Goal: Transaction & Acquisition: Purchase product/service

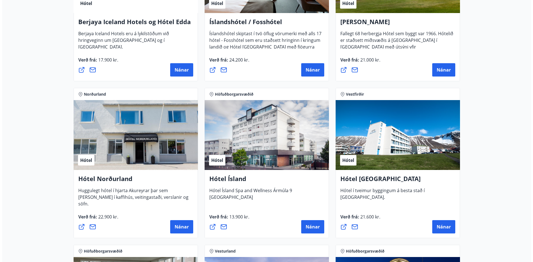
scroll to position [805, 0]
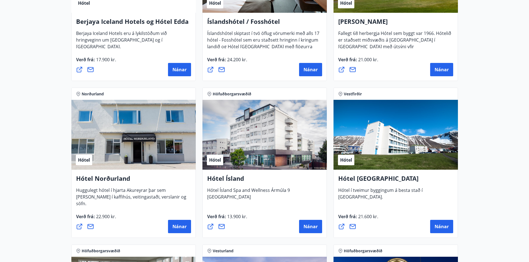
click at [271, 131] on div "Hótel" at bounding box center [264, 135] width 124 height 70
click at [306, 226] on span "Nánar" at bounding box center [311, 227] width 14 height 6
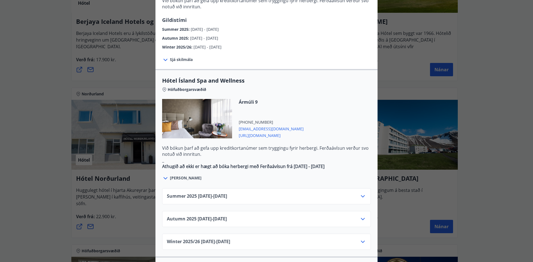
scroll to position [306, 0]
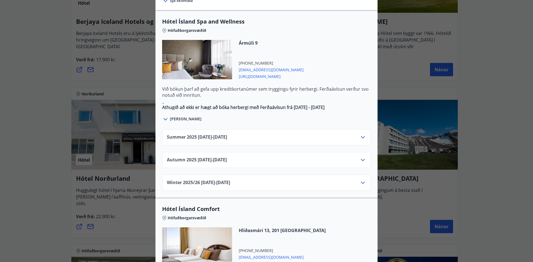
click at [355, 134] on div "Summer [PHONE_NUMBER][DATE] - [DATE]" at bounding box center [266, 139] width 199 height 11
click at [362, 134] on icon at bounding box center [363, 137] width 7 height 7
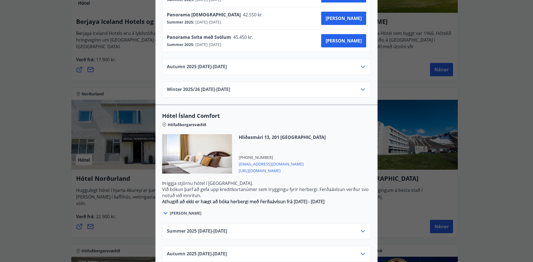
scroll to position [527, 0]
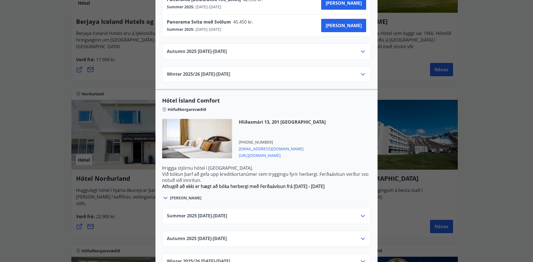
click at [360, 213] on icon at bounding box center [363, 216] width 7 height 7
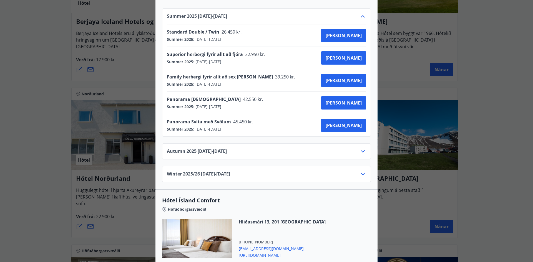
scroll to position [427, 0]
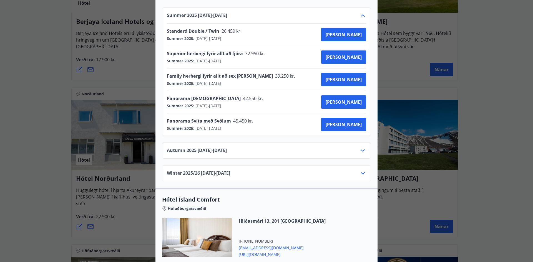
click at [351, 147] on div "Autumn [PHONE_NUMBER][DATE] - [DATE]" at bounding box center [266, 152] width 199 height 11
click at [362, 147] on icon at bounding box center [363, 150] width 7 height 7
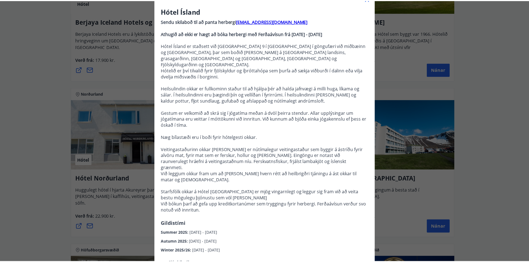
scroll to position [0, 0]
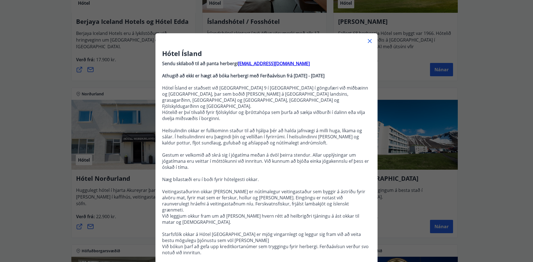
click at [367, 40] on icon at bounding box center [370, 41] width 7 height 7
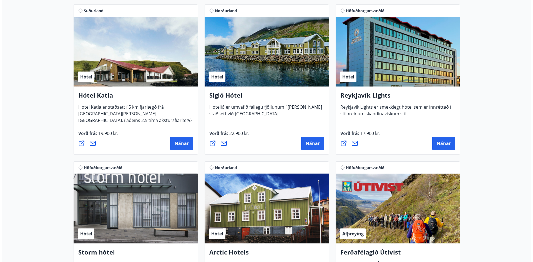
scroll to position [417, 0]
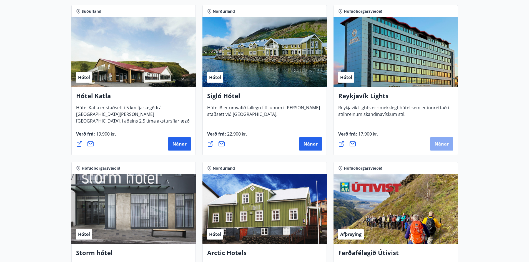
click at [438, 144] on span "Nánar" at bounding box center [442, 144] width 14 height 6
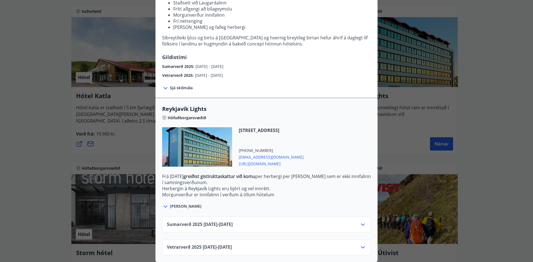
scroll to position [88, 0]
click at [363, 222] on icon at bounding box center [363, 225] width 7 height 7
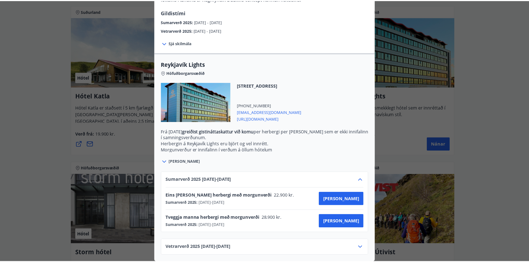
scroll to position [0, 0]
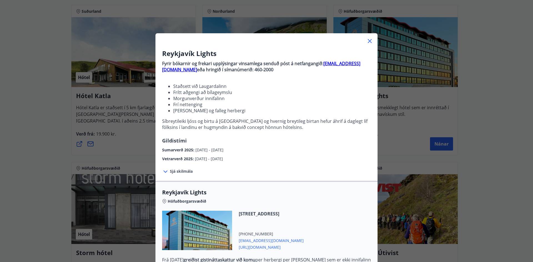
click at [367, 41] on icon at bounding box center [370, 41] width 7 height 7
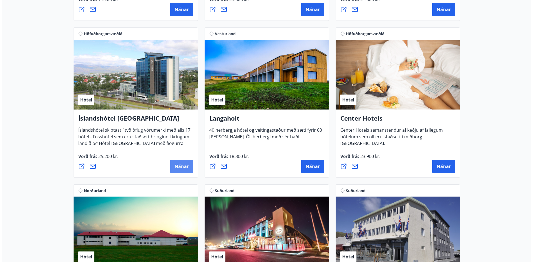
scroll to position [1167, 0]
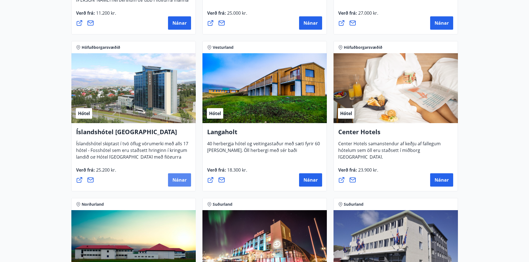
click at [180, 177] on span "Nánar" at bounding box center [179, 180] width 14 height 6
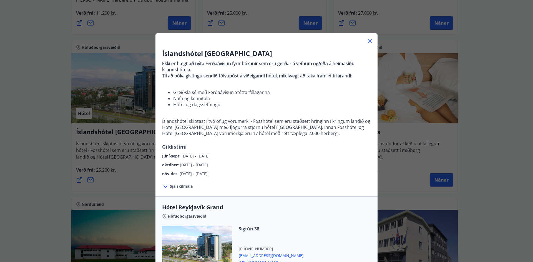
scroll to position [167, 0]
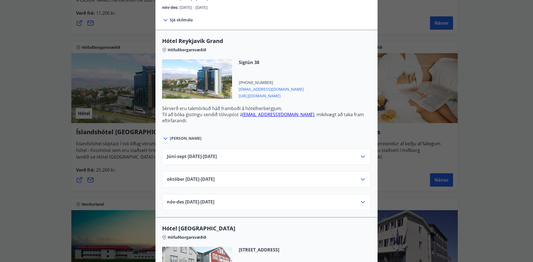
click at [361, 158] on icon at bounding box center [363, 157] width 7 height 7
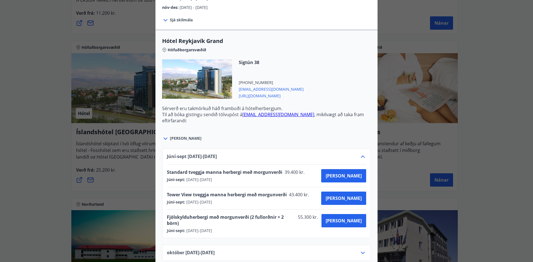
click at [361, 158] on icon at bounding box center [363, 157] width 7 height 7
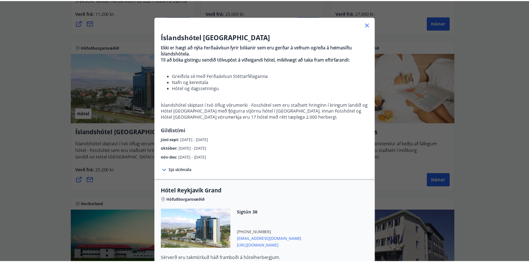
scroll to position [0, 0]
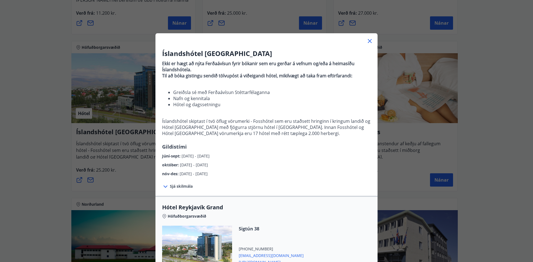
click at [369, 41] on icon at bounding box center [370, 41] width 7 height 7
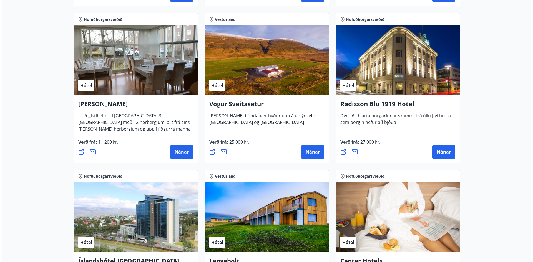
scroll to position [1028, 0]
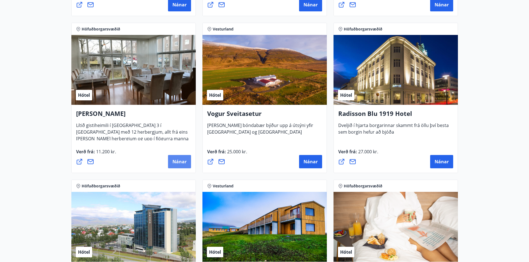
click at [179, 163] on span "Nánar" at bounding box center [179, 162] width 14 height 6
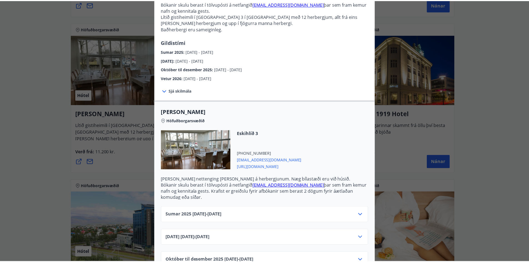
scroll to position [0, 0]
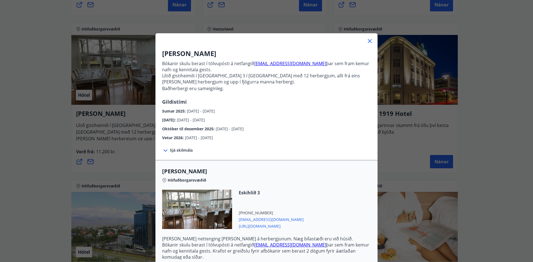
click at [368, 41] on icon at bounding box center [370, 41] width 7 height 7
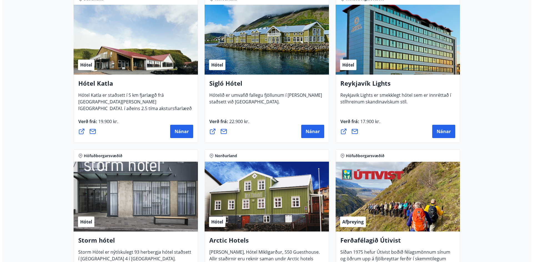
scroll to position [427, 0]
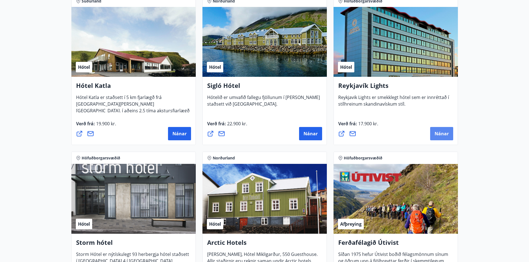
click at [443, 131] on span "Nánar" at bounding box center [442, 134] width 14 height 6
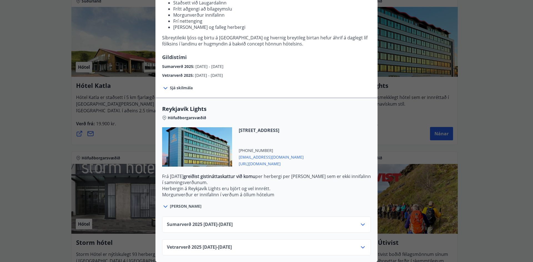
scroll to position [88, 0]
click at [364, 222] on icon at bounding box center [363, 225] width 7 height 7
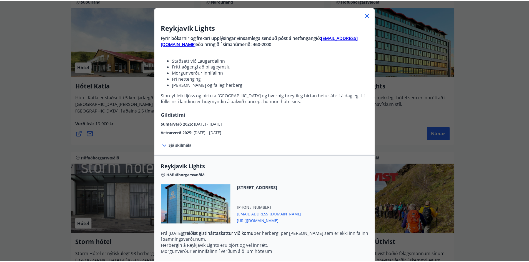
scroll to position [0, 0]
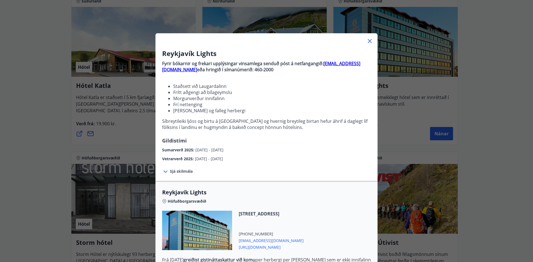
click at [369, 40] on icon at bounding box center [370, 41] width 4 height 4
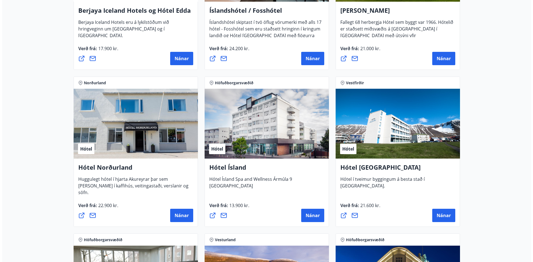
scroll to position [889, 0]
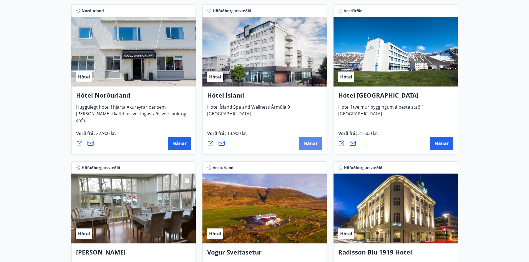
click at [310, 141] on span "Nánar" at bounding box center [311, 144] width 14 height 6
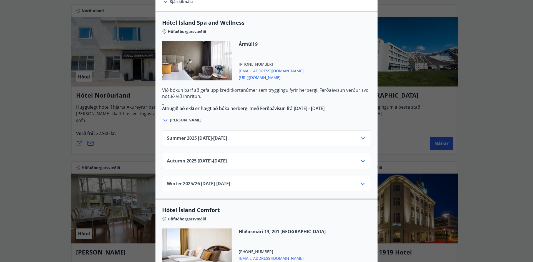
scroll to position [333, 0]
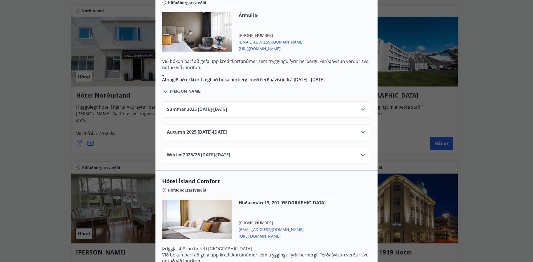
click at [361, 109] on icon at bounding box center [363, 110] width 4 height 2
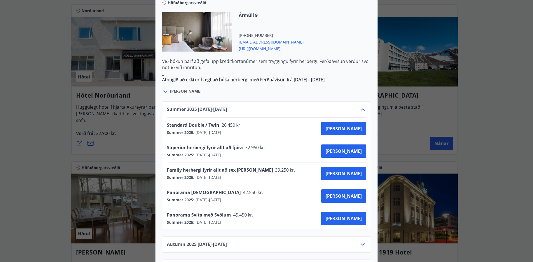
click at [501, 101] on div "Hótel Ísland Sendu skilaboð til að panta herbergi [EMAIL_ADDRESS][DOMAIN_NAME] …" at bounding box center [266, 131] width 533 height 262
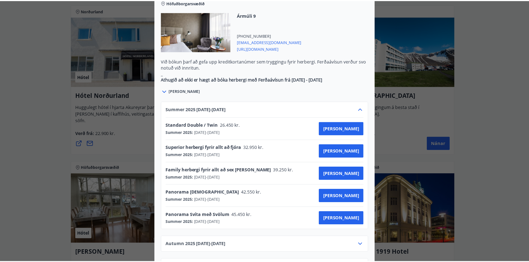
scroll to position [0, 0]
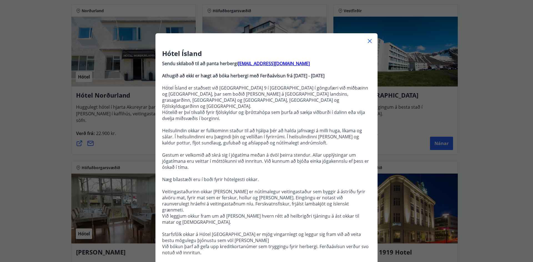
click at [370, 41] on icon at bounding box center [370, 41] width 7 height 7
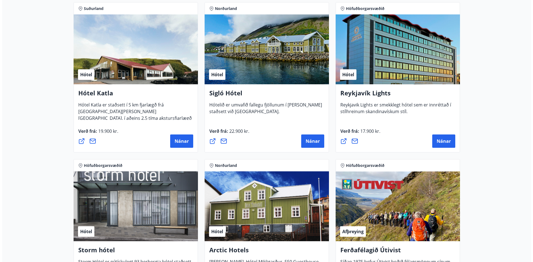
scroll to position [417, 0]
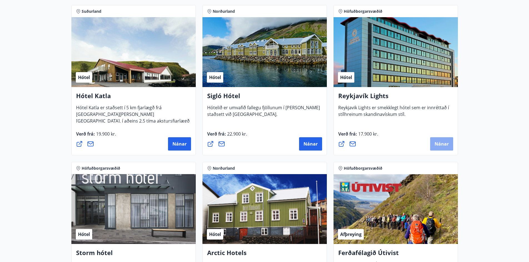
click at [446, 144] on span "Nánar" at bounding box center [442, 144] width 14 height 6
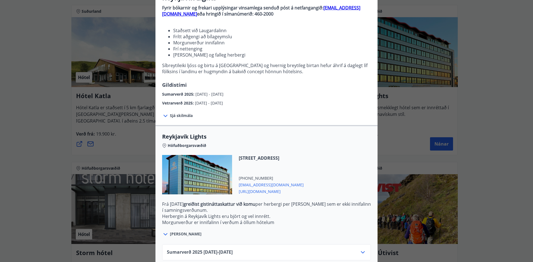
scroll to position [88, 0]
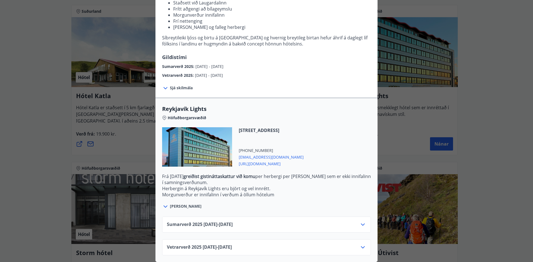
click at [360, 222] on icon at bounding box center [363, 225] width 7 height 7
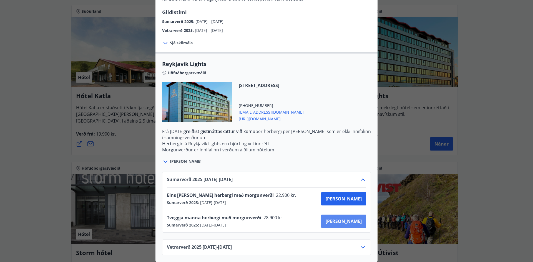
scroll to position [133, 0]
click at [352, 219] on span "[PERSON_NAME]" at bounding box center [344, 222] width 36 height 6
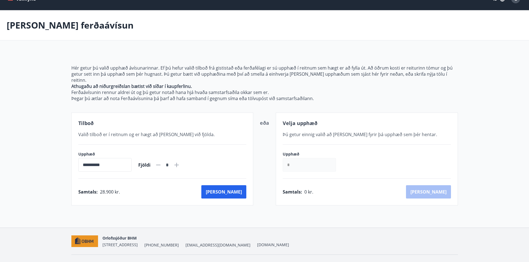
scroll to position [18, 0]
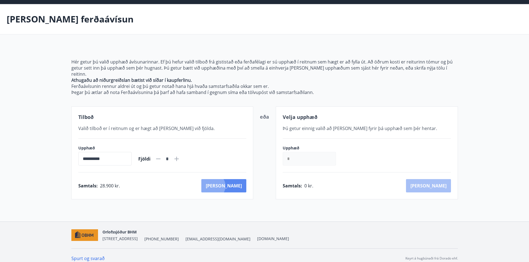
click at [237, 180] on button "[PERSON_NAME]" at bounding box center [223, 185] width 45 height 13
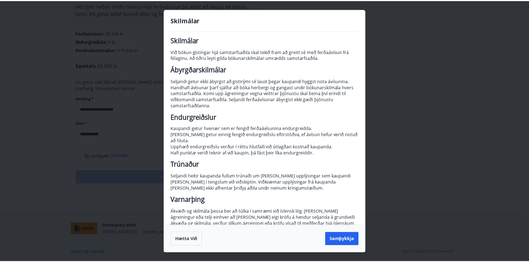
scroll to position [8, 0]
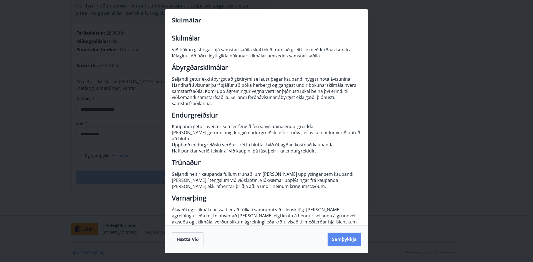
click at [348, 241] on button "Samþykkja" at bounding box center [345, 239] width 34 height 13
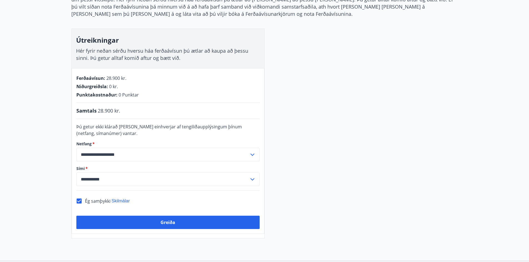
scroll to position [83, 0]
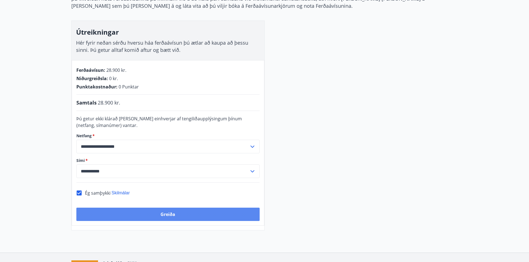
click at [166, 216] on button "Greiða" at bounding box center [167, 214] width 183 height 13
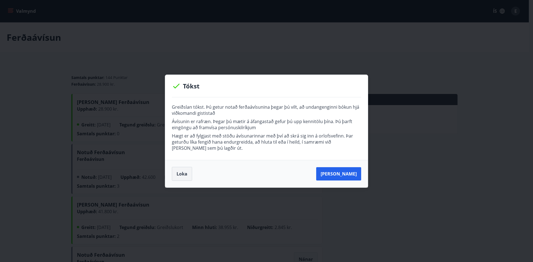
click at [185, 176] on button "Loka" at bounding box center [182, 174] width 20 height 14
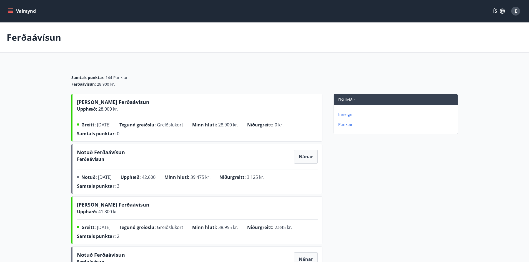
click at [14, 11] on button "Valmynd" at bounding box center [22, 11] width 31 height 10
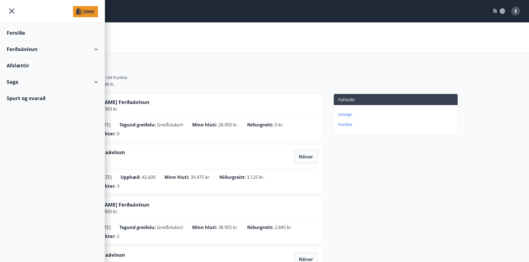
click at [21, 51] on div "Ferðaávísun" at bounding box center [52, 49] width 91 height 16
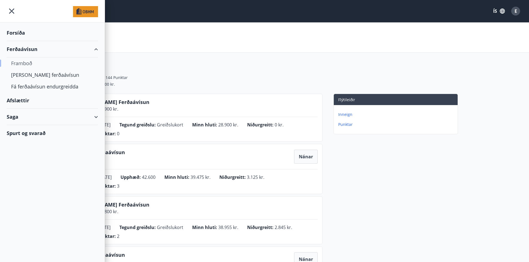
click at [21, 64] on div "Framboð" at bounding box center [52, 63] width 82 height 12
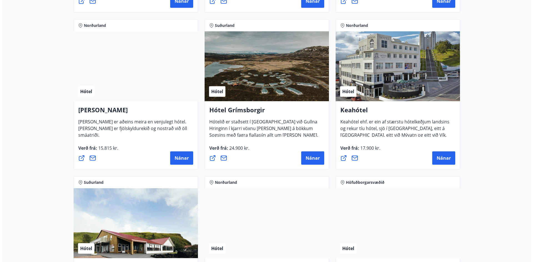
scroll to position [333, 0]
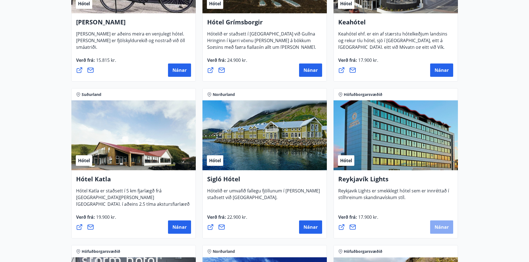
click at [438, 224] on button "Nánar" at bounding box center [441, 227] width 23 height 13
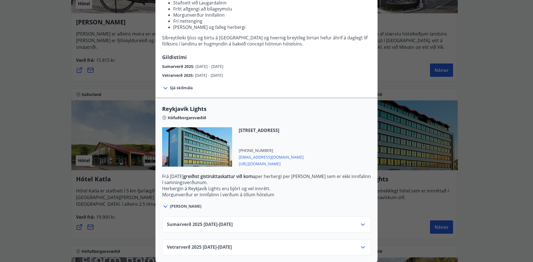
scroll to position [88, 0]
click at [360, 222] on icon at bounding box center [363, 225] width 7 height 7
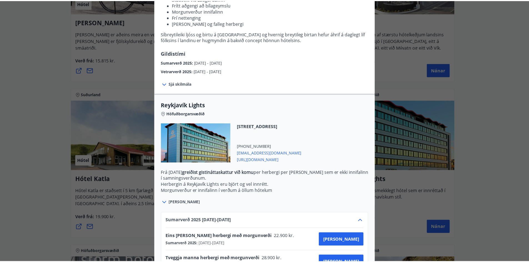
scroll to position [22, 0]
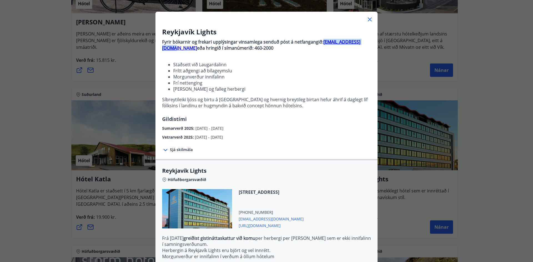
drag, startPoint x: 368, startPoint y: 42, endPoint x: 321, endPoint y: 44, distance: 46.7
click at [321, 44] on p "Fyrir bókarnir og frekari upplýsingar vinsamlega senduð póst á netfangangið: bo…" at bounding box center [266, 45] width 209 height 12
copy strong "[EMAIL_ADDRESS][DOMAIN_NAME]"
drag, startPoint x: 371, startPoint y: 19, endPoint x: 367, endPoint y: 8, distance: 12.0
click at [371, 21] on icon at bounding box center [370, 19] width 7 height 7
